Goal: Task Accomplishment & Management: Use online tool/utility

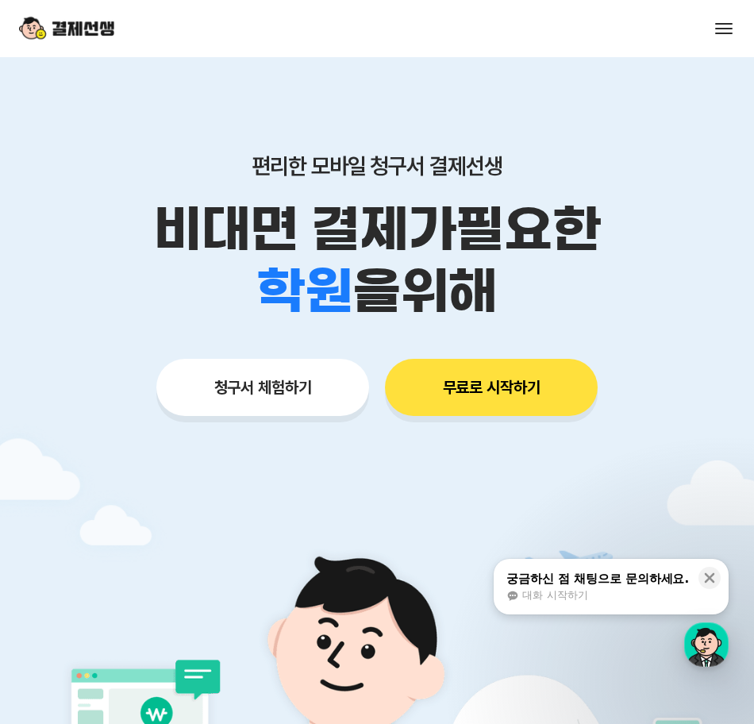
click at [456, 385] on button "무료로 시작하기" at bounding box center [491, 387] width 213 height 57
click at [275, 367] on button "청구서 체험하기" at bounding box center [262, 387] width 213 height 57
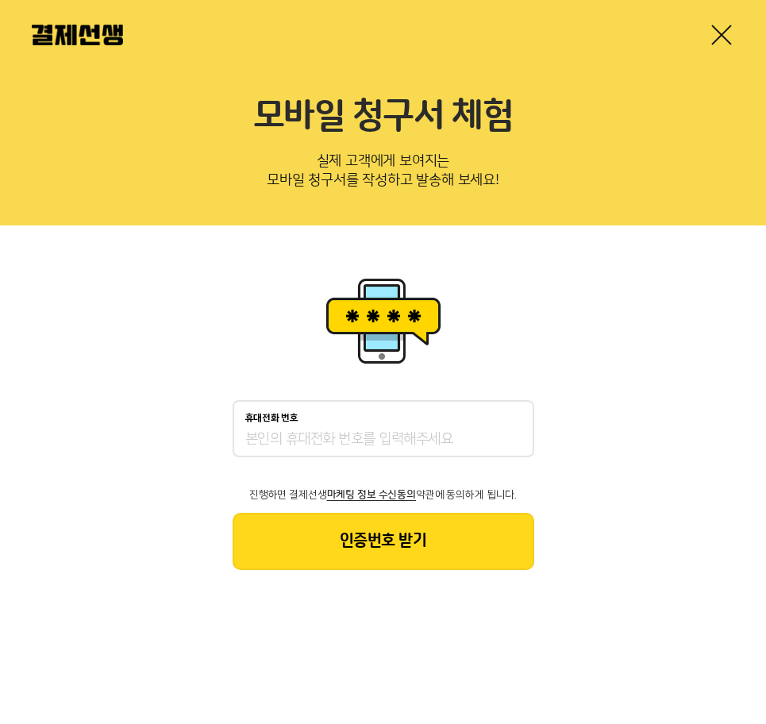
click at [733, 42] on link at bounding box center [721, 34] width 25 height 25
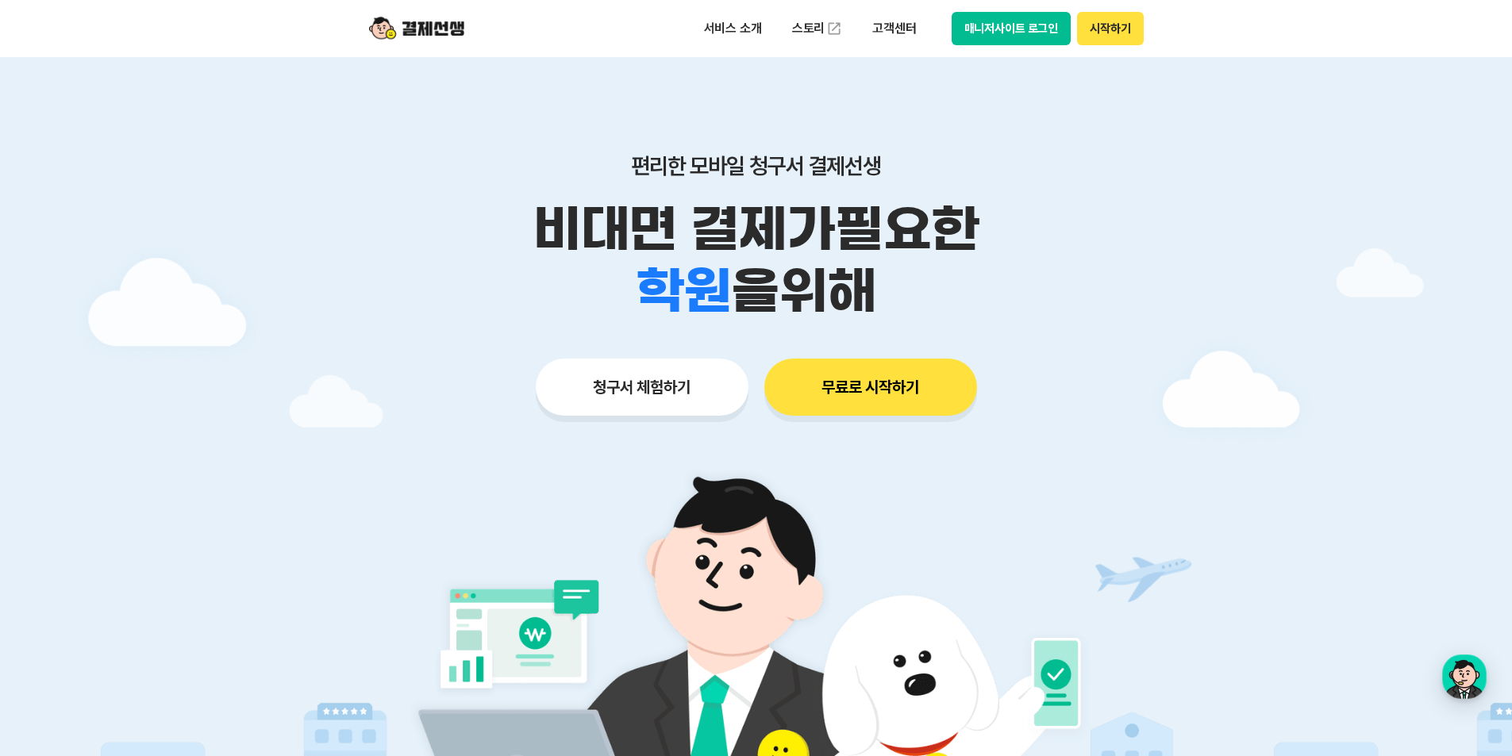
click at [765, 40] on button "매니저사이트 로그인" at bounding box center [1012, 28] width 120 height 33
